Goal: Navigation & Orientation: Find specific page/section

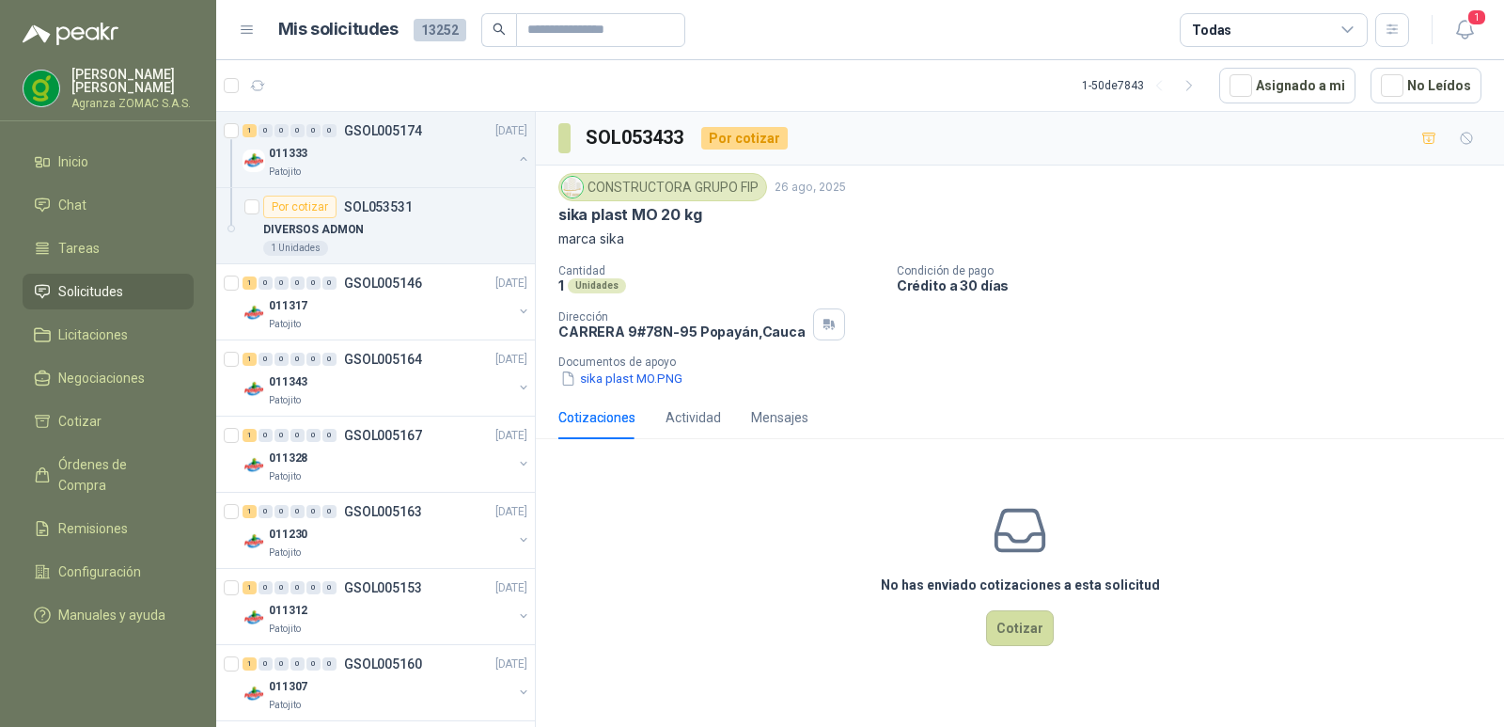
scroll to position [1440, 0]
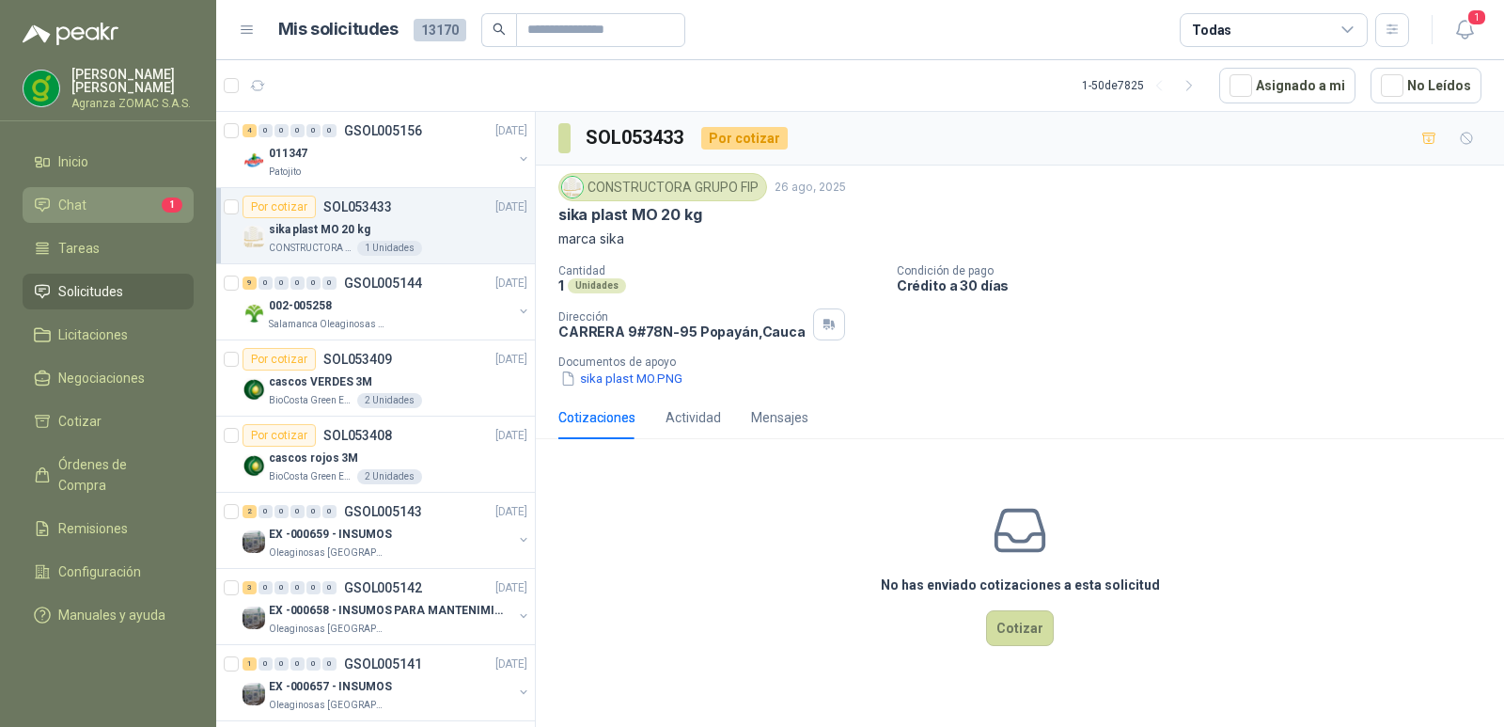
click at [148, 203] on li "Chat 1" at bounding box center [108, 205] width 149 height 21
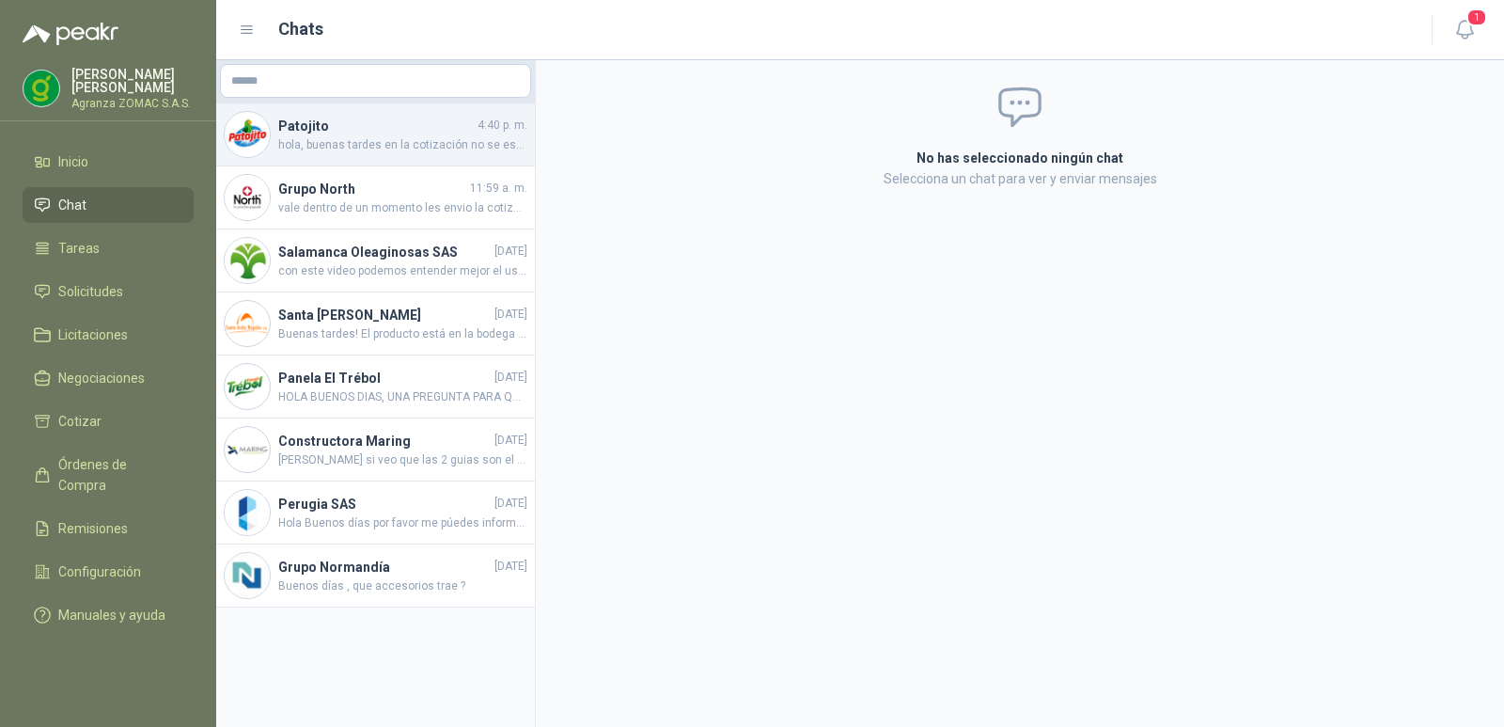
click at [419, 142] on span "hola, buenas tardes en la cotización no se especifica que tipo de maquinaria se…" at bounding box center [402, 145] width 249 height 18
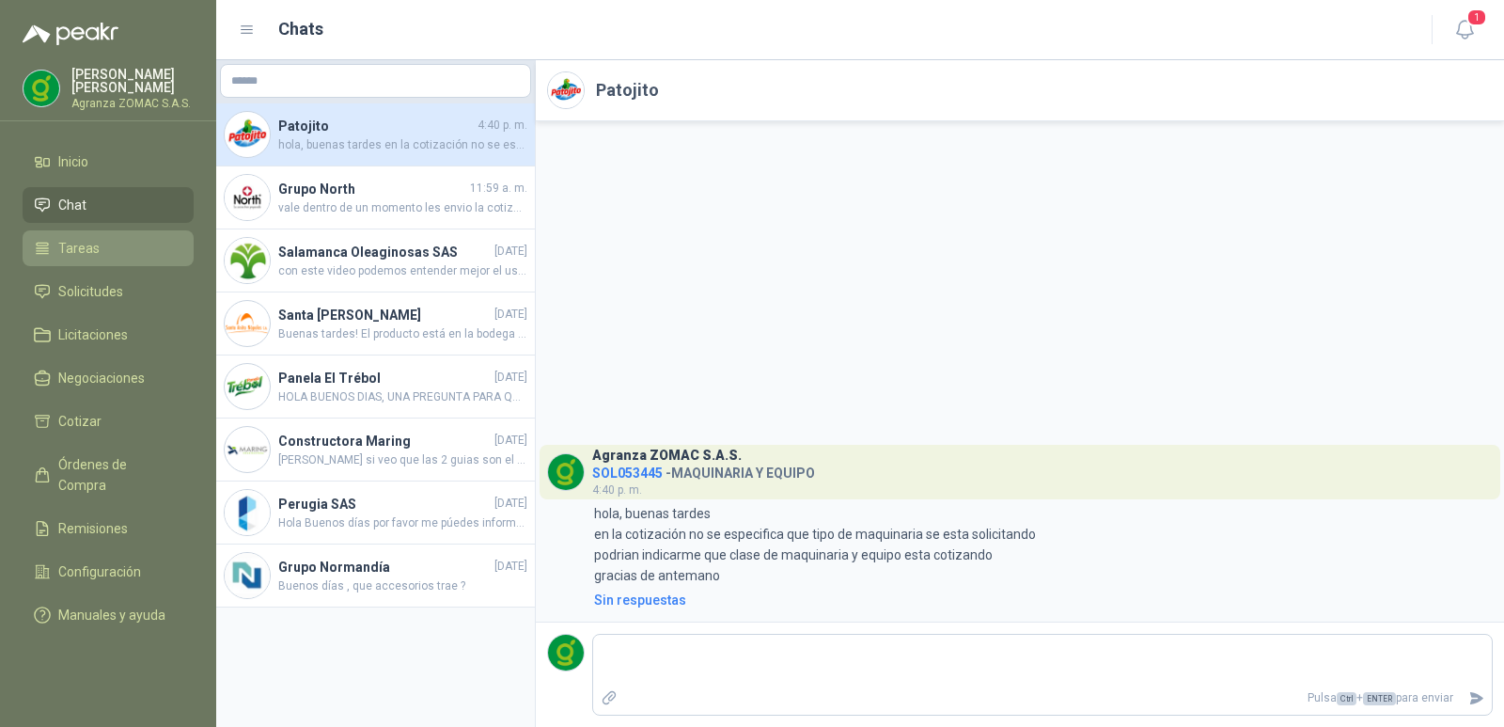
click at [111, 245] on li "Tareas" at bounding box center [108, 248] width 149 height 21
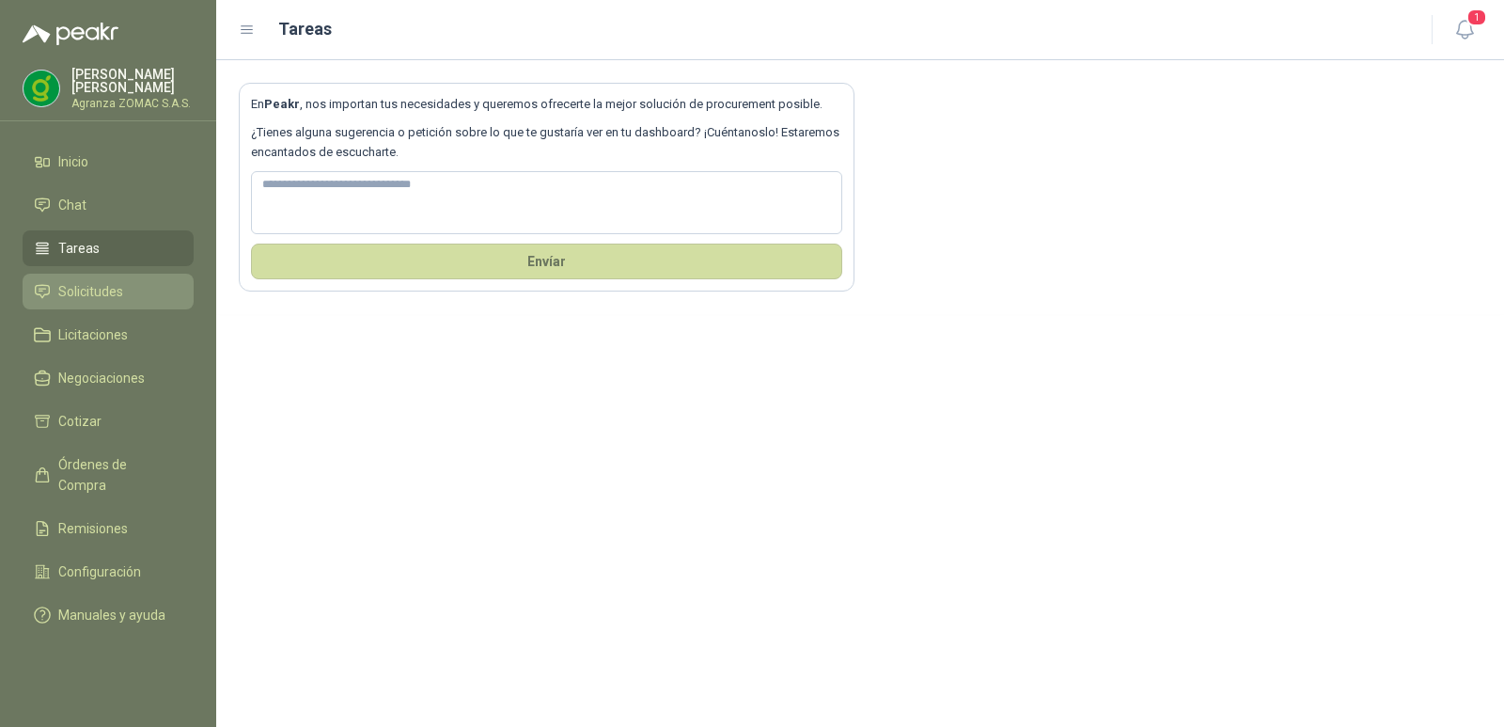
click at [111, 281] on span "Solicitudes" at bounding box center [90, 291] width 65 height 21
